Goal: Task Accomplishment & Management: Use online tool/utility

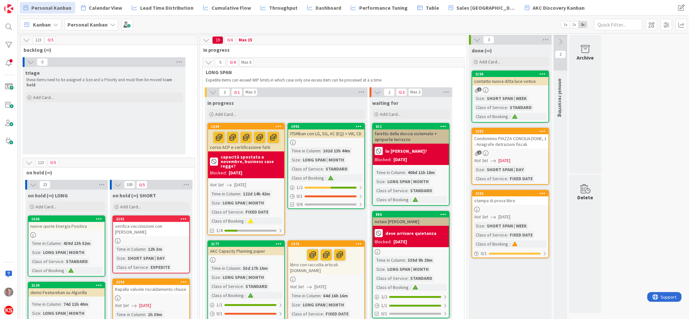
click at [50, 85] on div "triage these items need to be assigned a Size and a Priority and must then be m…" at bounding box center [104, 85] width 163 height 37
click at [53, 94] on span "Add Card..." at bounding box center [43, 97] width 21 height 6
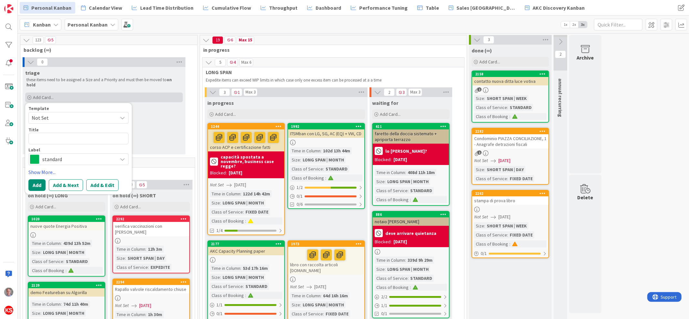
type textarea "x"
type textarea "s"
type textarea "x"
type textarea "so"
type textarea "x"
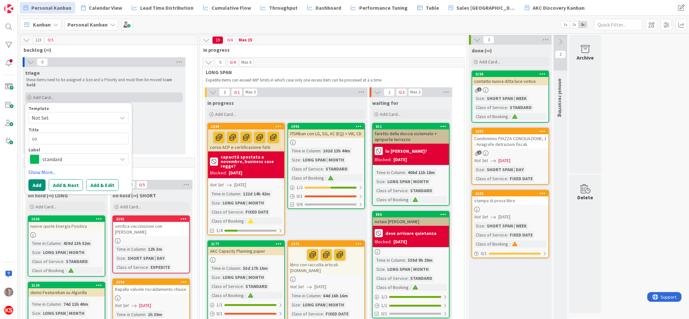
type textarea "sos"
type textarea "x"
type textarea "sost"
type textarea "x"
type textarea "sosti"
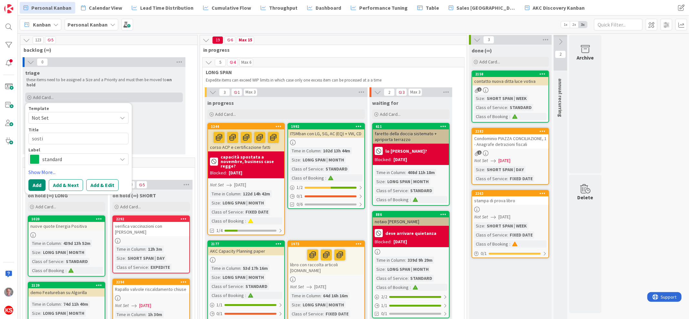
type textarea "x"
type textarea "sostit"
type textarea "x"
type textarea "sostitu"
type textarea "x"
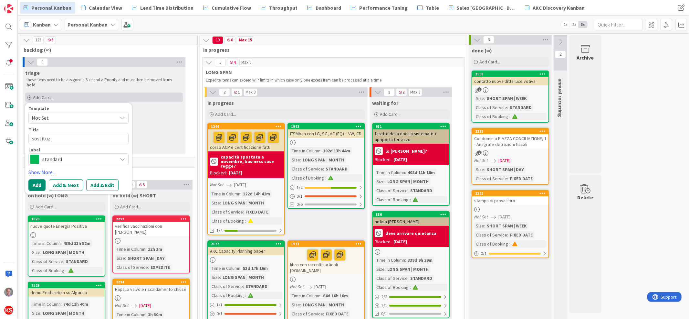
type textarea "sostituzi"
type textarea "x"
type textarea "sostituzio"
type textarea "x"
type textarea "sostituzion"
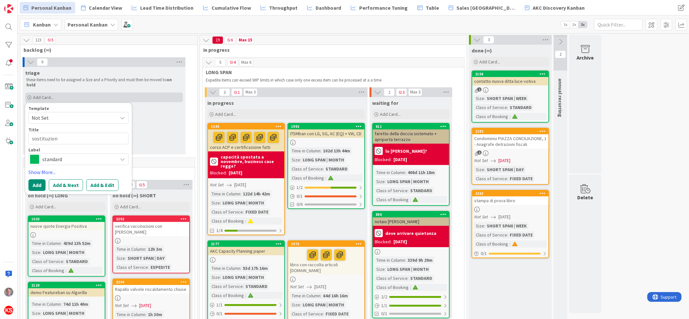
type textarea "x"
type textarea "sostituzione"
type textarea "x"
type textarea "sostituzione"
type textarea "x"
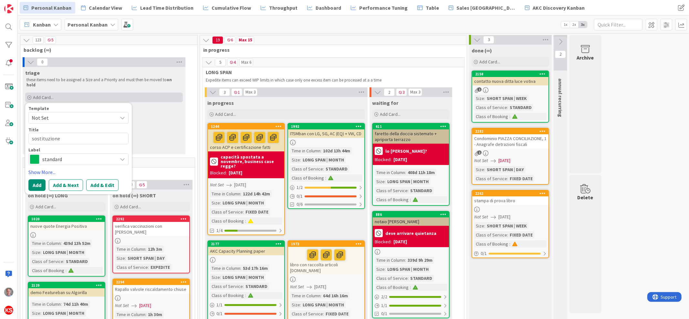
type textarea "sostituzione L"
type textarea "x"
type textarea "sostituzione La"
type textarea "x"
type textarea "sostituzione Lat"
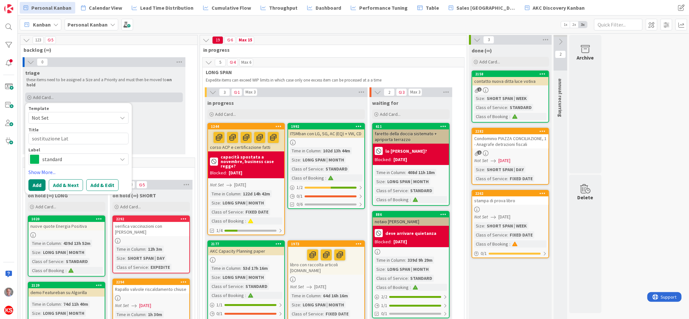
type textarea "x"
type textarea "sostituzione La"
type textarea "x"
type textarea "sostituzione Lat"
type textarea "x"
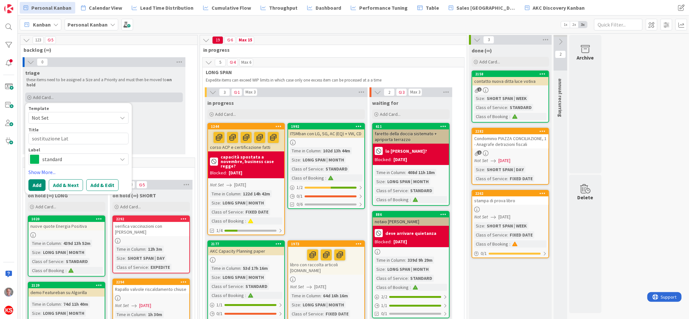
type textarea "sostituzione Lati"
type textarea "x"
type textarea "sostituzione Latit"
type textarea "x"
type textarea "sostituzione Latitu"
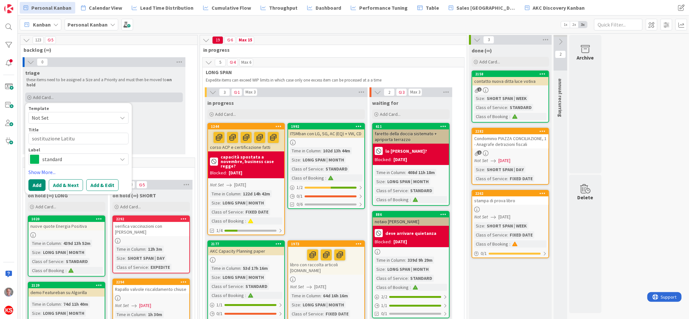
type textarea "x"
type textarea "sostituzione Latitud"
type textarea "x"
type textarea "sostituzione Latitude"
click at [110, 183] on button "Add & Edit" at bounding box center [102, 185] width 32 height 12
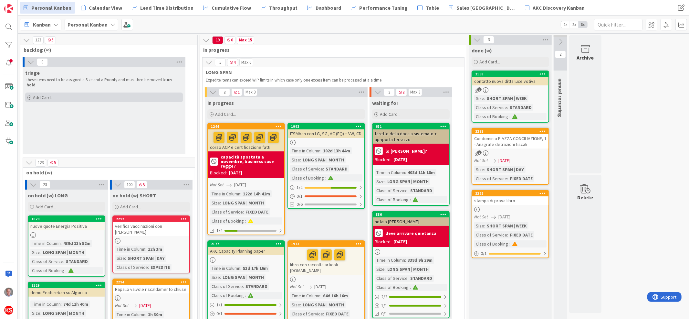
click at [60, 92] on div "Add Card..." at bounding box center [104, 97] width 158 height 10
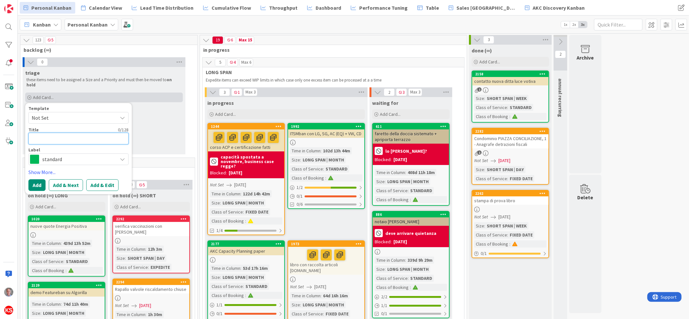
type textarea "x"
type textarea "s"
type textarea "x"
type textarea "so"
type textarea "x"
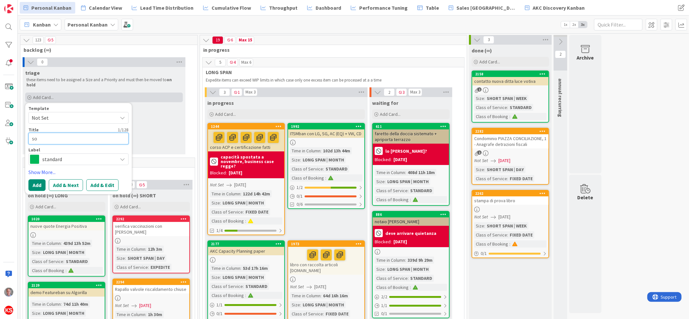
type textarea "sos"
type textarea "x"
type textarea "sost"
type textarea "x"
type textarea "sosti"
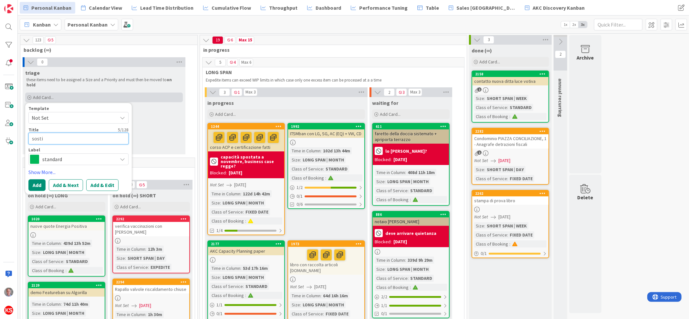
type textarea "x"
type textarea "sostit"
type textarea "x"
type textarea "sostitu"
type textarea "x"
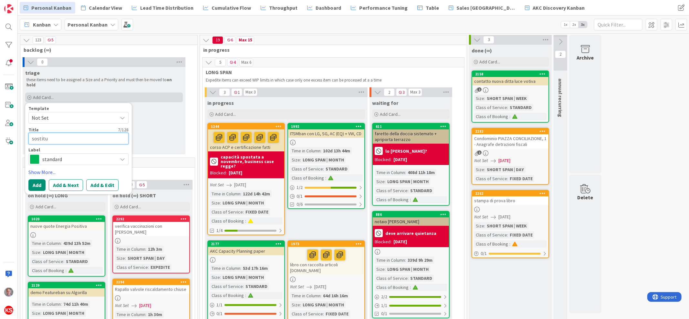
type textarea "sostituz"
type textarea "x"
type textarea "sostituzi"
type textarea "x"
type textarea "sostituzion"
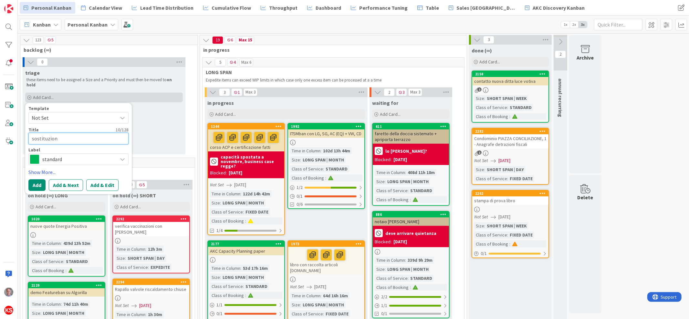
type textarea "x"
type textarea "sostituzione"
type textarea "x"
type textarea "sostituzione"
type textarea "x"
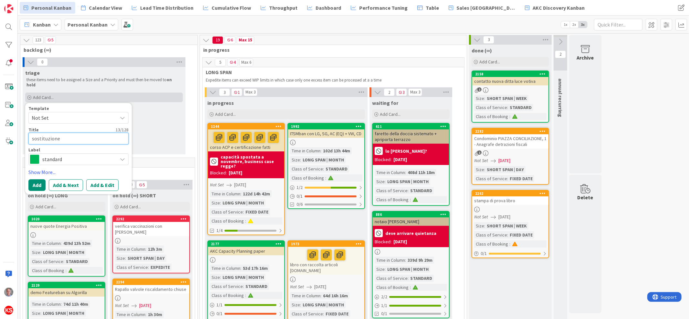
type textarea "sostituzione L"
type textarea "x"
type textarea "sostituzione La"
type textarea "x"
type textarea "sostituzione Lay"
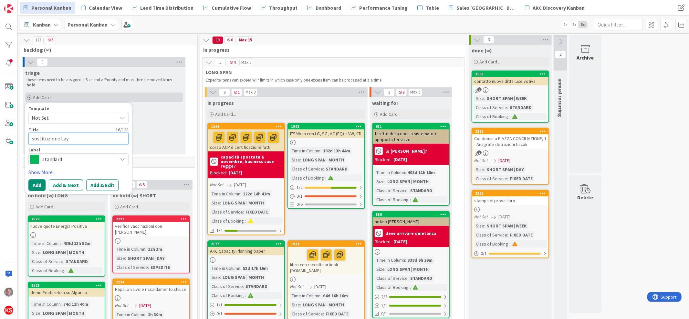
type textarea "x"
type textarea "sostituzione La"
type textarea "x"
type textarea "sostituzione Lat"
type textarea "x"
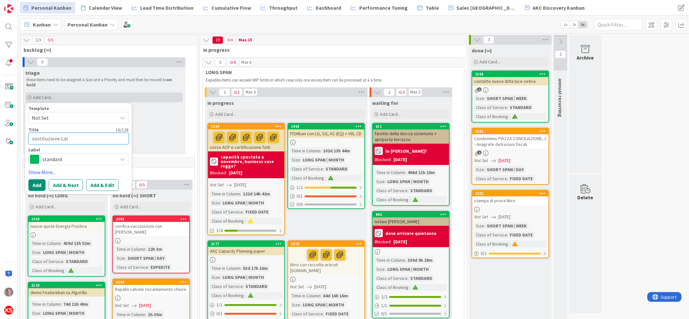
type textarea "sostituzione Lati"
type textarea "x"
type textarea "sostituzione Latit"
type textarea "x"
type textarea "sostituzione Latitu"
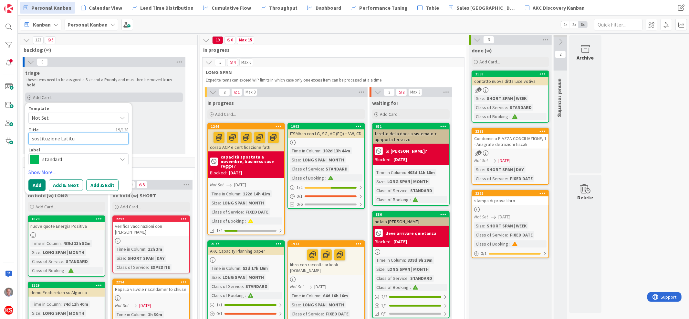
type textarea "x"
type textarea "sostituzione Latitud"
type textarea "x"
type textarea "sostituzione Latitude"
click at [102, 179] on button "Add & Edit" at bounding box center [102, 185] width 32 height 12
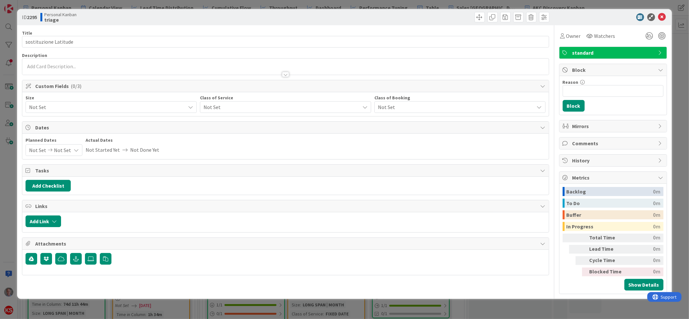
click at [586, 49] on span "standard" at bounding box center [614, 53] width 83 height 8
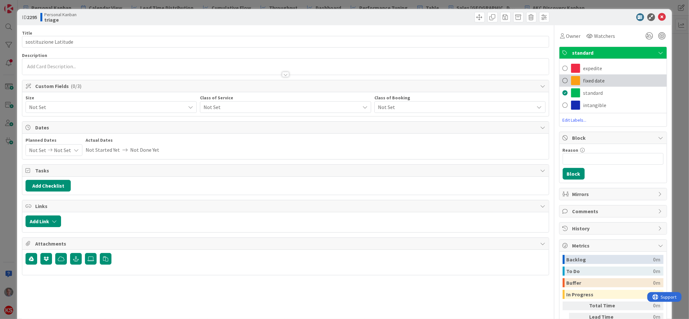
click at [584, 80] on span "fixed date" at bounding box center [595, 81] width 22 height 8
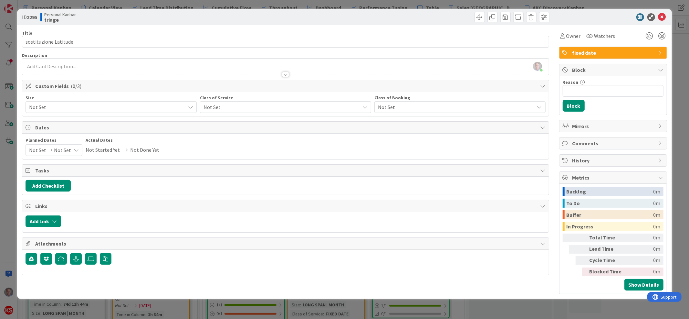
click at [405, 110] on span "Not Set" at bounding box center [454, 106] width 153 height 9
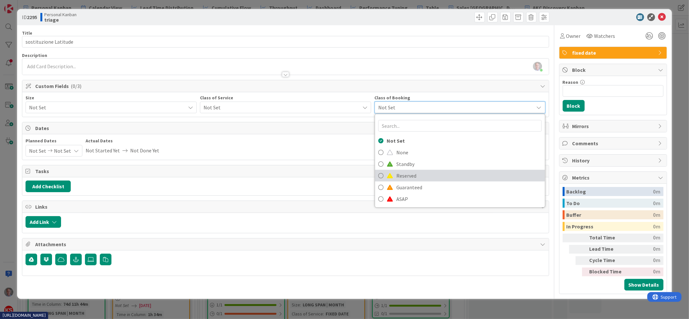
click at [407, 178] on span "Reserved" at bounding box center [468, 176] width 145 height 10
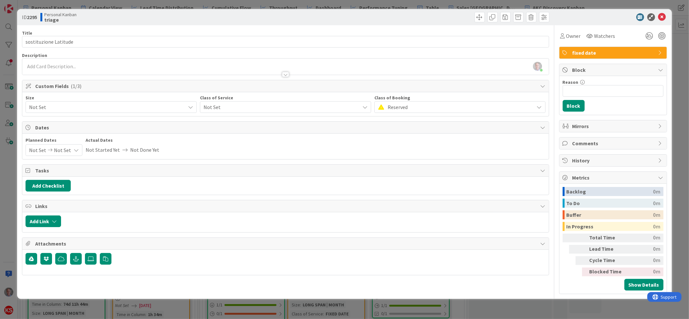
click at [312, 111] on span "Not Set" at bounding box center [280, 106] width 153 height 9
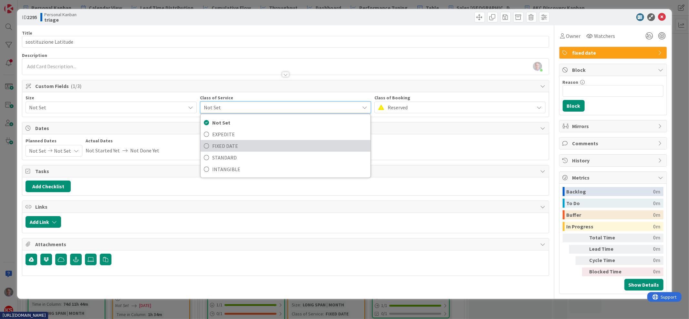
click at [311, 147] on span "FIXED DATE" at bounding box center [289, 146] width 155 height 10
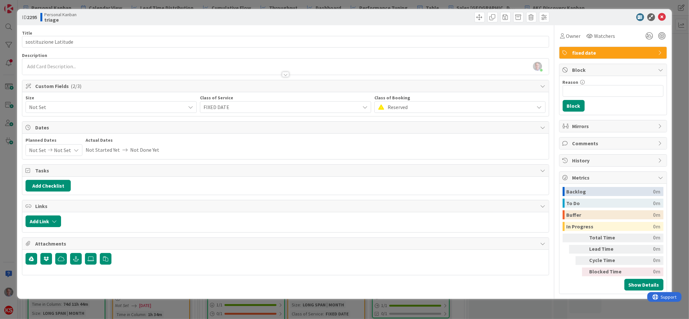
click at [170, 106] on span "Not Set" at bounding box center [105, 106] width 153 height 9
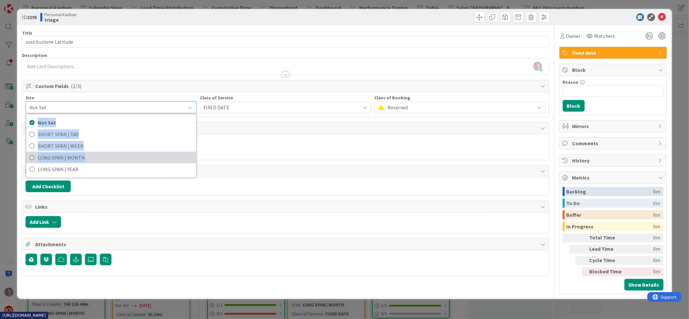
drag, startPoint x: 170, startPoint y: 107, endPoint x: 163, endPoint y: 153, distance: 46.4
click at [163, 113] on div "Not Set Not Set SHORT SPAN | DAY SHORT SPAN | WEEK LONG SPAN | MONTH LONG SPAN …" at bounding box center [111, 107] width 171 height 12
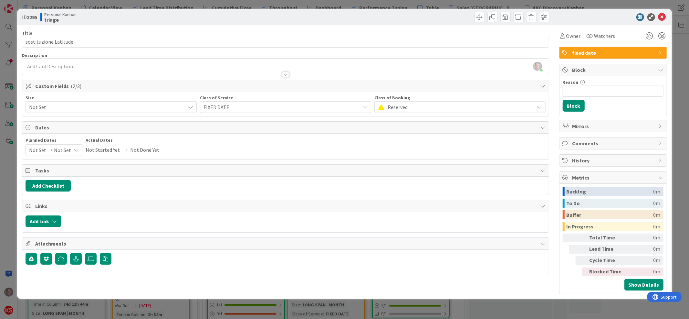
click at [161, 108] on span "Not Set" at bounding box center [105, 106] width 153 height 9
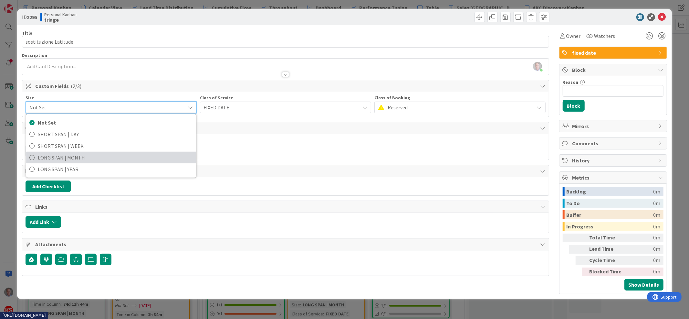
click at [151, 153] on span "LONG SPAN | MONTH" at bounding box center [115, 158] width 155 height 10
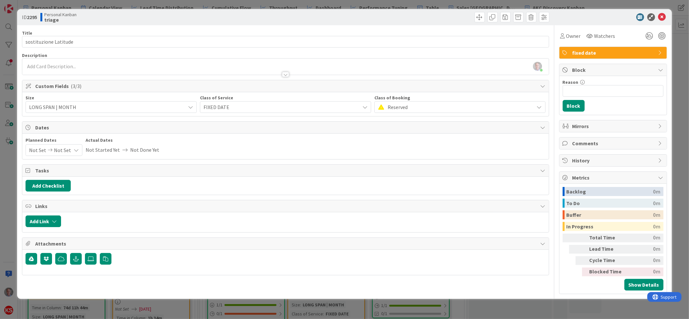
click at [74, 148] on icon at bounding box center [76, 149] width 5 height 5
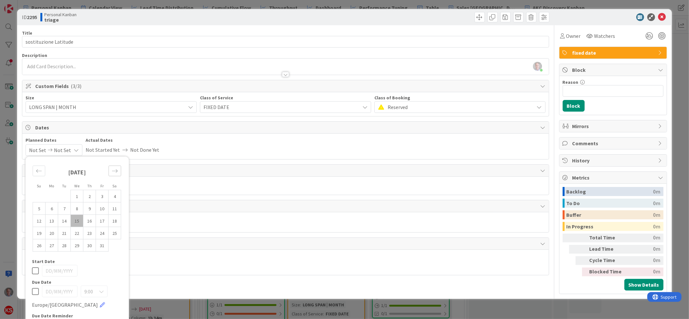
click at [118, 169] on icon "Move forward to switch to the next month." at bounding box center [115, 171] width 6 height 6
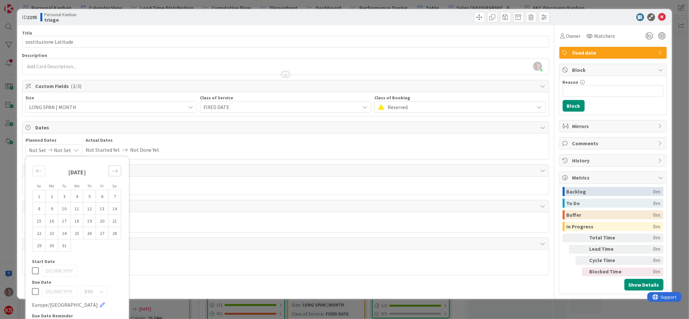
click at [118, 169] on icon "Move forward to switch to the next month." at bounding box center [115, 171] width 6 height 6
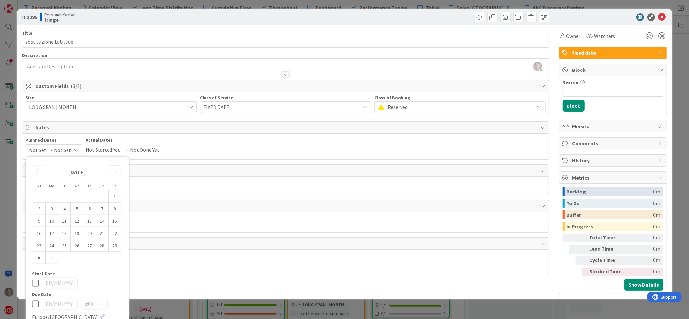
click at [118, 169] on icon "Move forward to switch to the next month." at bounding box center [115, 171] width 6 height 6
click at [117, 249] on td "31" at bounding box center [115, 245] width 13 height 12
type input "[DATE]"
click at [34, 272] on icon at bounding box center [35, 271] width 7 height 8
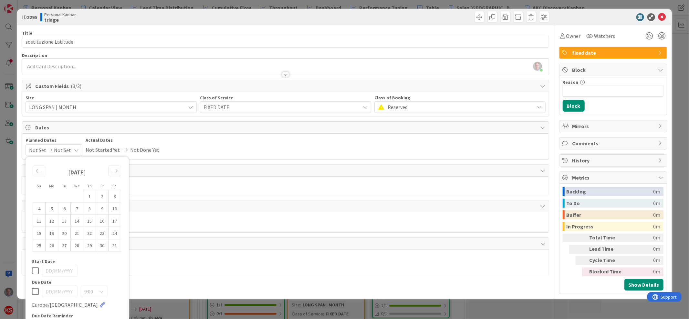
click at [33, 294] on icon at bounding box center [35, 291] width 7 height 8
click at [114, 247] on td "31" at bounding box center [115, 245] width 13 height 12
type input "[DATE]"
click at [227, 159] on div "Dates Planned Dates Not Set [DATE] Su Mo Tu We Th Fr Sa [DATE] 1 2 3 4 5 6 7 8 …" at bounding box center [285, 140] width 527 height 38
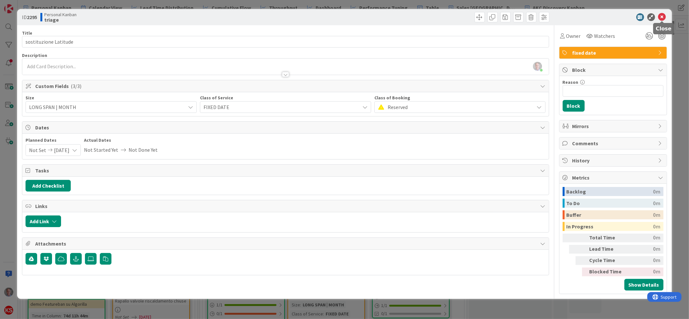
click at [662, 18] on icon at bounding box center [663, 17] width 8 height 8
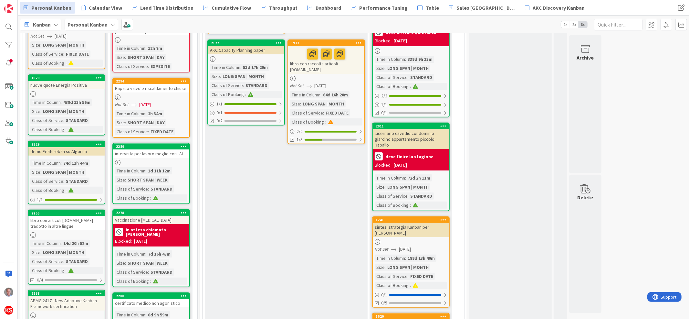
scroll to position [212, 0]
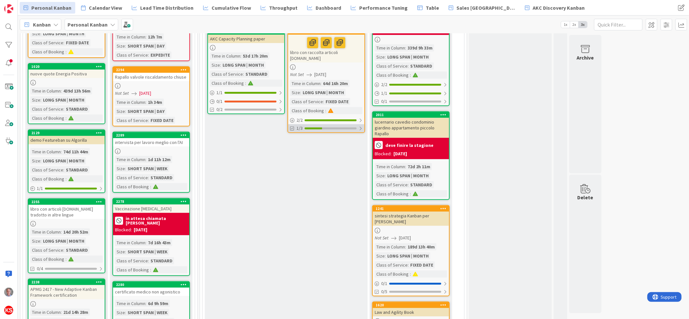
click at [363, 126] on div at bounding box center [361, 128] width 4 height 5
click at [363, 126] on div at bounding box center [360, 128] width 5 height 5
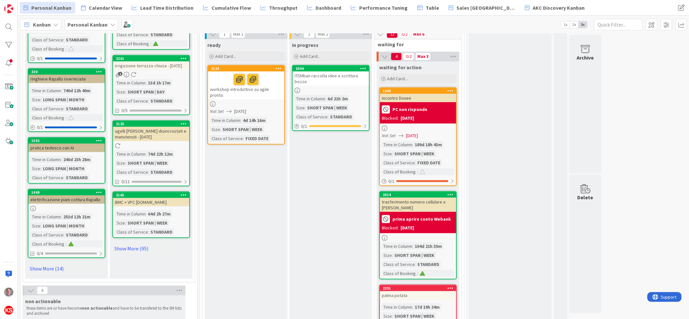
scroll to position [629, 0]
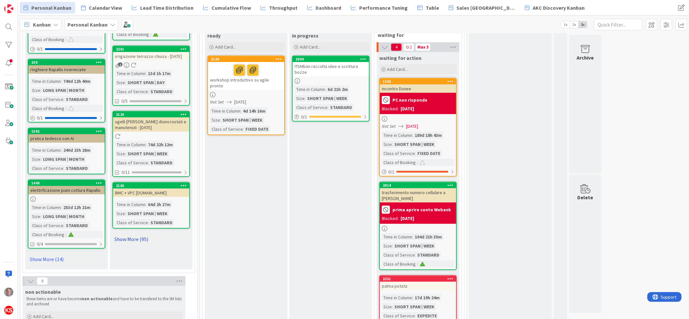
click at [140, 234] on link "Show More (95)" at bounding box center [151, 239] width 78 height 10
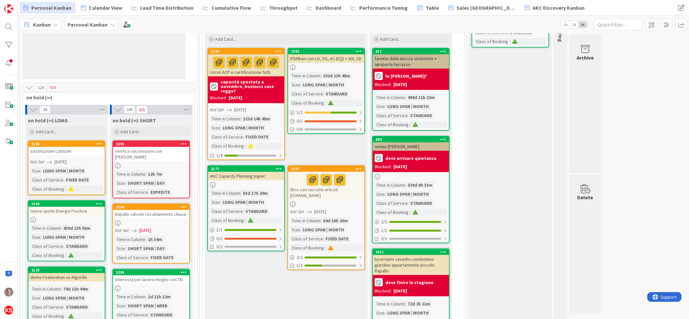
scroll to position [0, 0]
